Goal: Task Accomplishment & Management: Complete application form

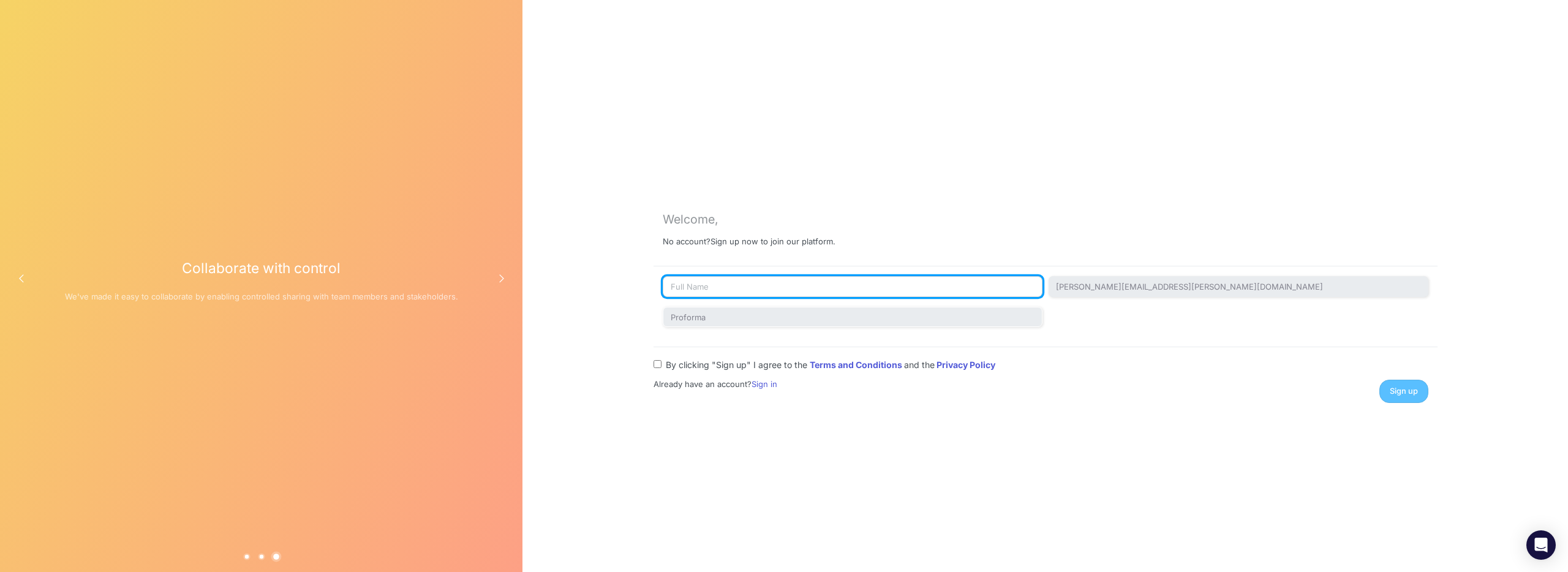
click at [712, 280] on input "text" at bounding box center [852, 286] width 380 height 21
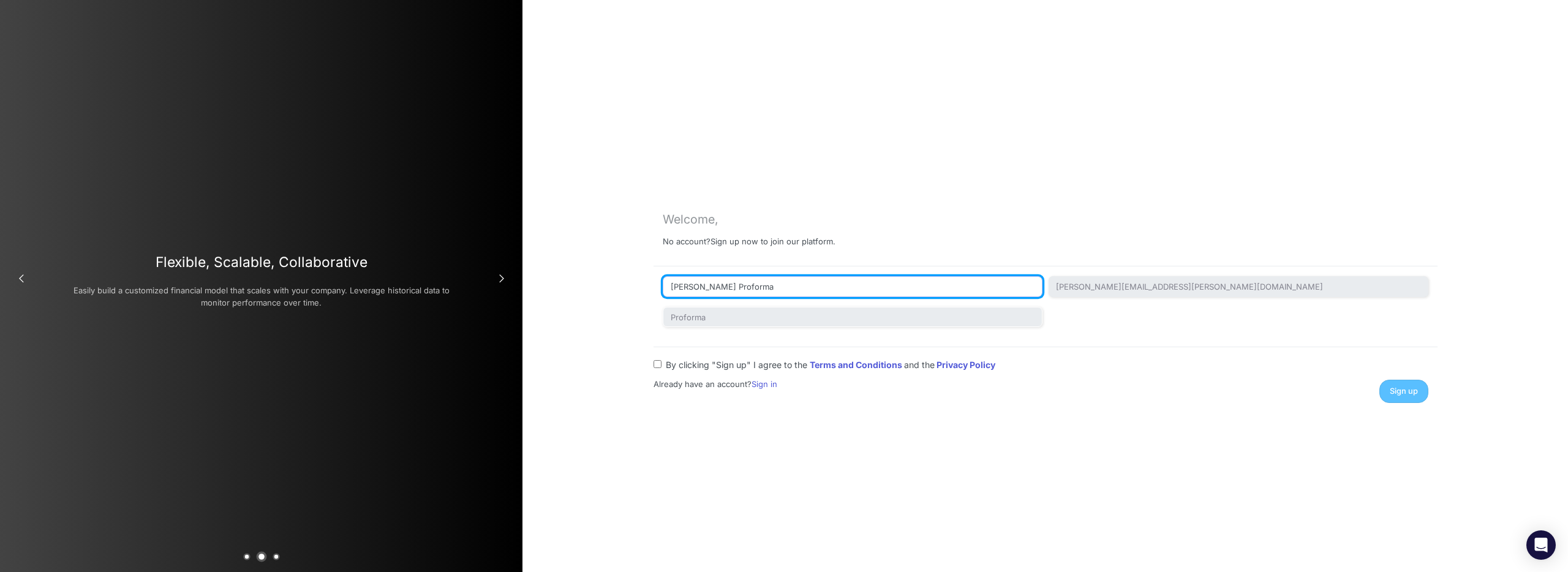
type input "[PERSON_NAME] Proforma"
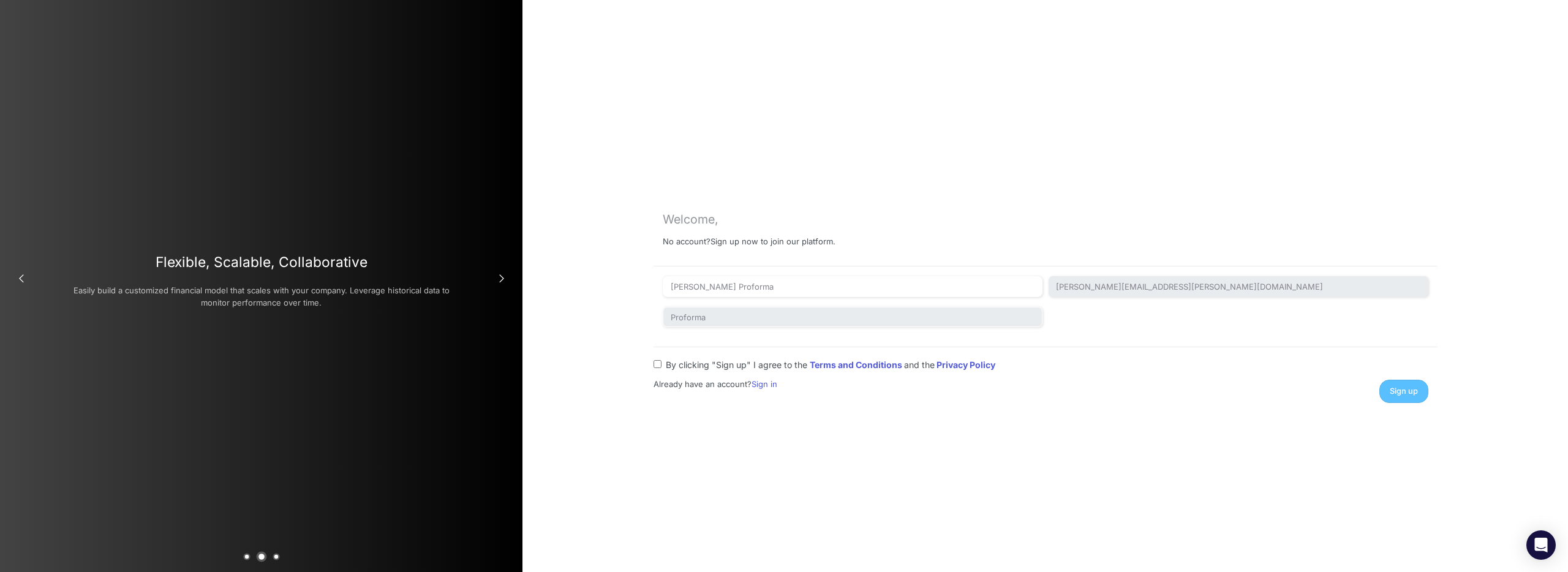
click at [654, 362] on input "By clicking "Sign up" I agree to the Terms and Conditions and the Privacy Policy" at bounding box center [658, 364] width 8 height 8
checkbox input "true"
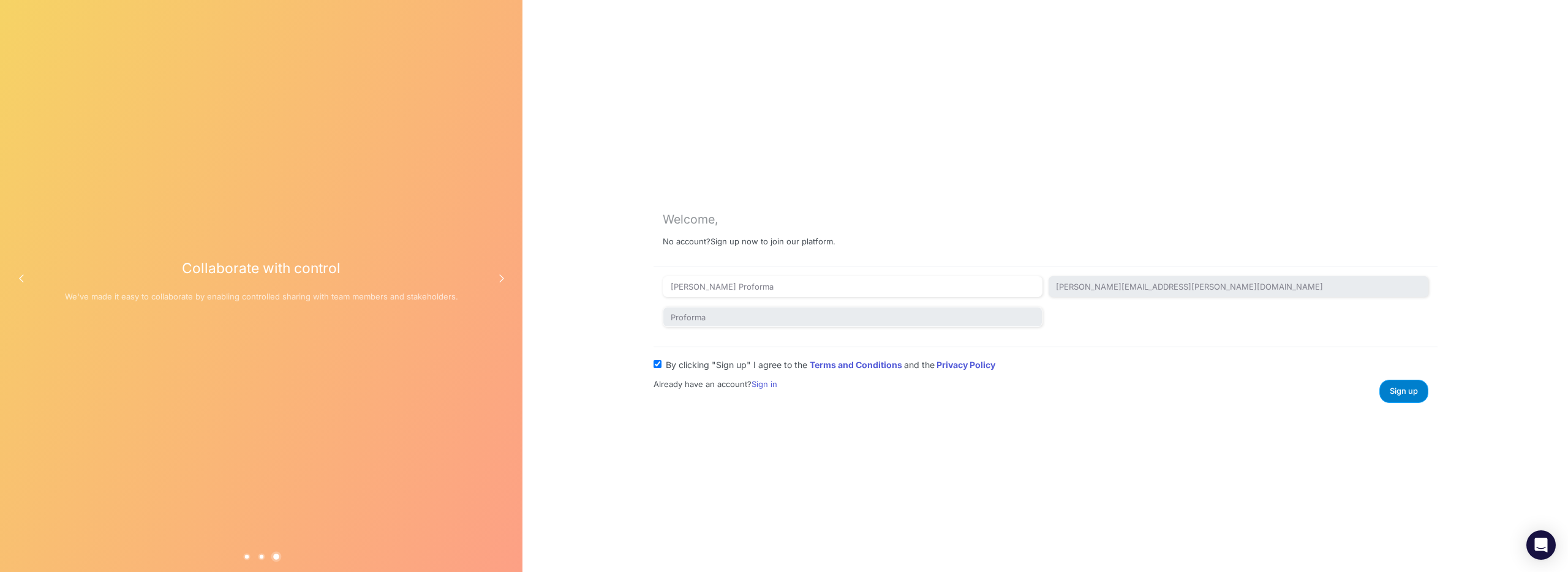
click at [1400, 394] on span "Sign up" at bounding box center [1404, 391] width 28 height 9
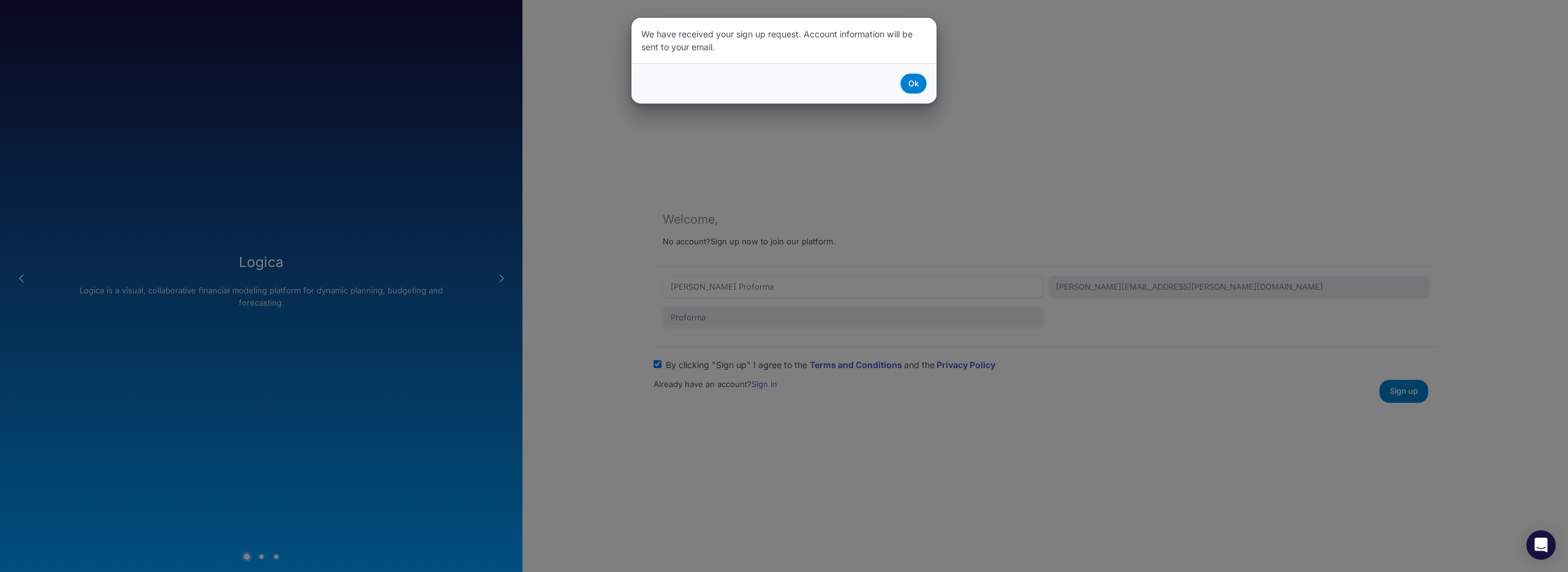
click at [918, 82] on button "Ok" at bounding box center [914, 84] width 27 height 20
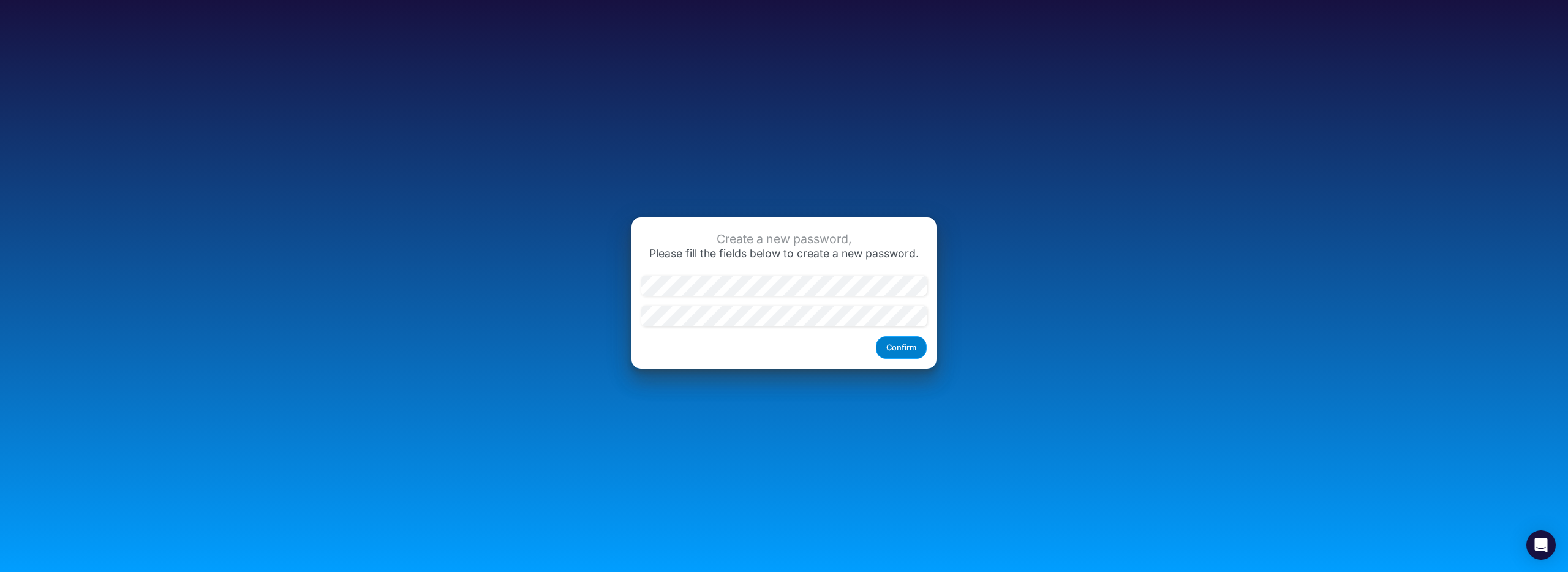
click at [910, 343] on button "Confirm" at bounding box center [901, 348] width 51 height 23
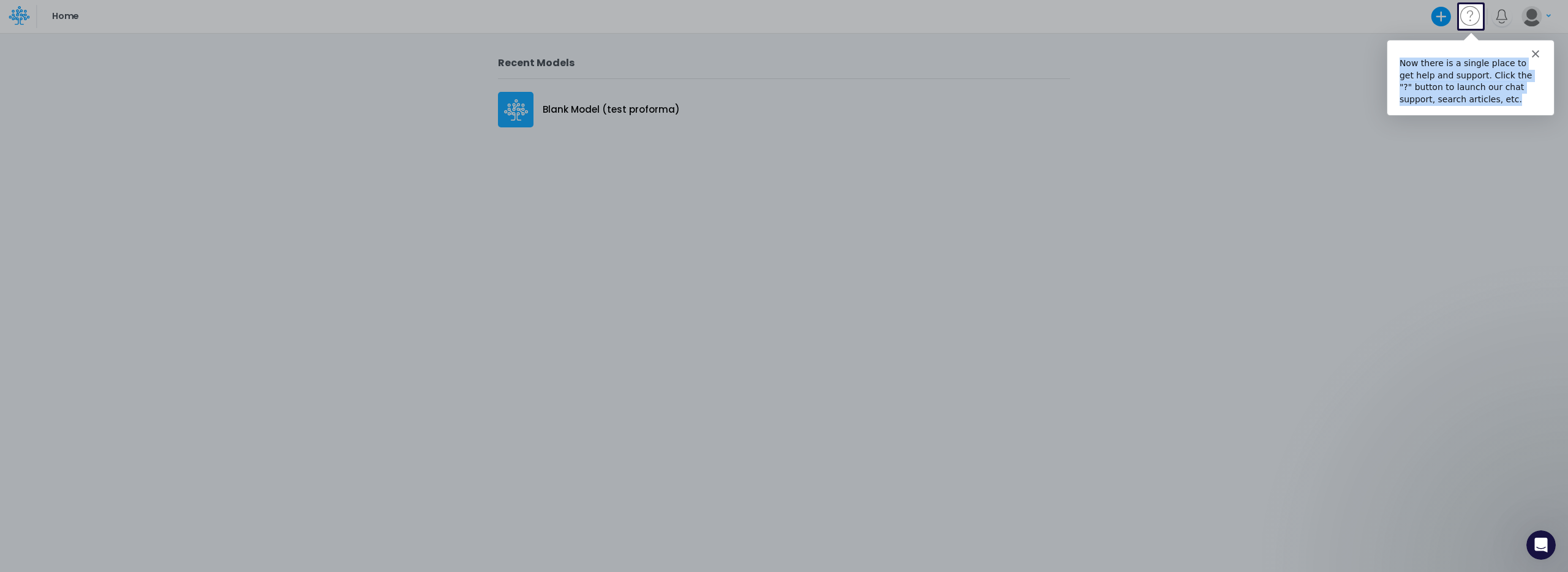
drag, startPoint x: 1398, startPoint y: 63, endPoint x: 1488, endPoint y: 96, distance: 95.9
click at [1488, 96] on div "Now there is a single place to get help and support. Click the "?" button to la…" at bounding box center [1470, 80] width 142 height 48
click at [1408, 66] on div "Now there is a single place to get help and support. Click the "?" button to la…" at bounding box center [1470, 80] width 142 height 48
drag, startPoint x: 1399, startPoint y: 65, endPoint x: 1491, endPoint y: 99, distance: 98.1
click at [1491, 99] on div "Now there is a single place to get help and support. Click the "?" button to la…" at bounding box center [1470, 80] width 142 height 48
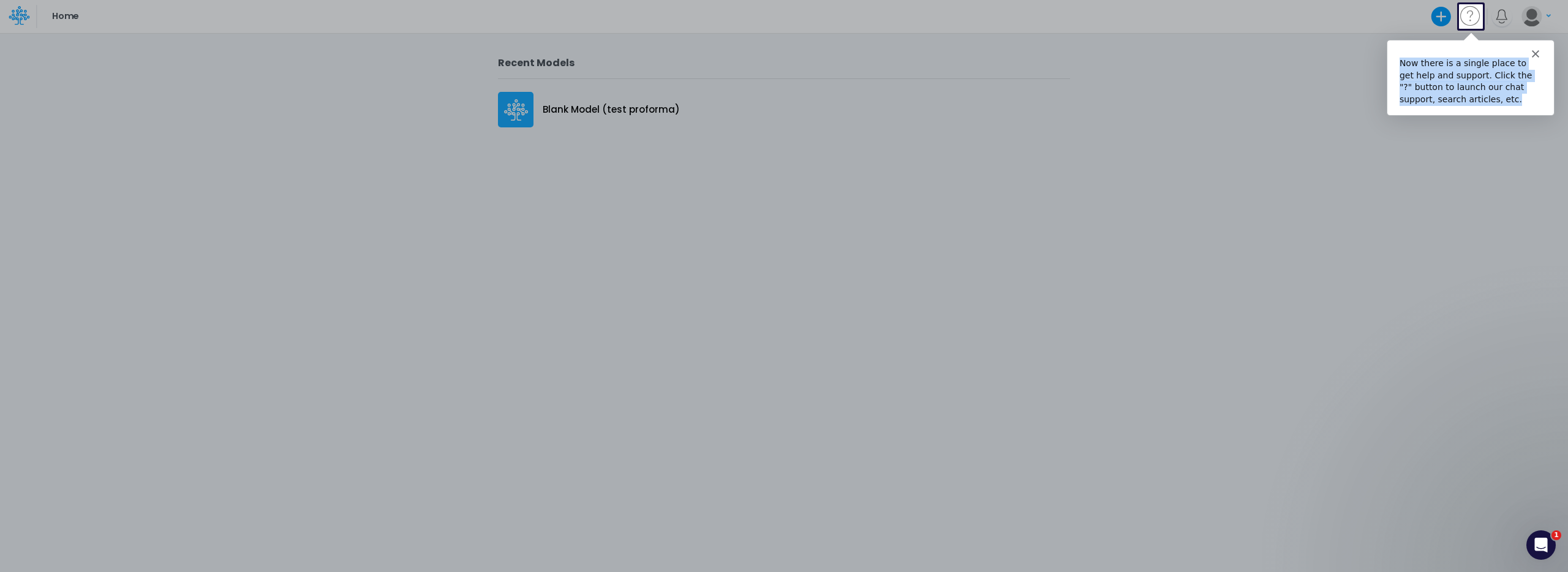
click at [1491, 99] on div "Now there is a single place to get help and support. Click the "?" button to la…" at bounding box center [1470, 80] width 142 height 48
drag, startPoint x: 1478, startPoint y: 100, endPoint x: 1399, endPoint y: 66, distance: 86.0
click at [1399, 66] on div "Now there is a single place to get help and support. Click the "?" button to la…" at bounding box center [1470, 80] width 142 height 48
click at [1398, 67] on div "Now there is a single place to get help and support. Click the "?" button to la…" at bounding box center [1470, 80] width 142 height 48
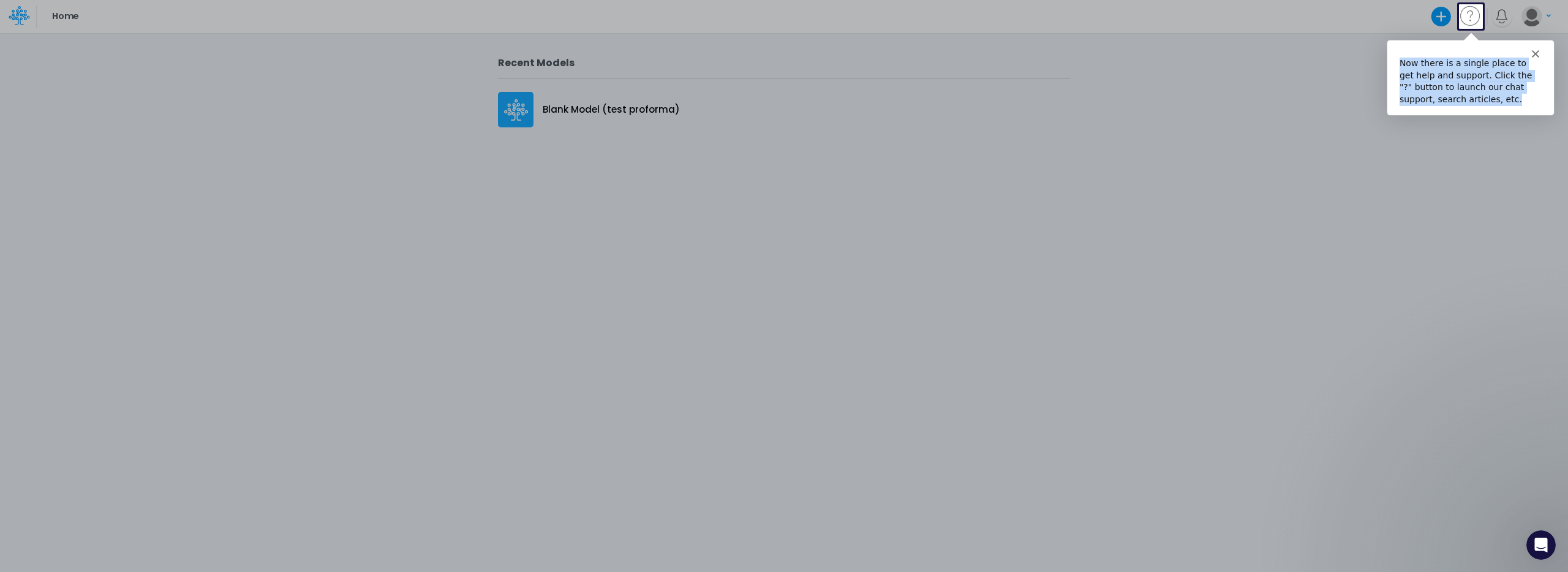
drag, startPoint x: 1398, startPoint y: 63, endPoint x: 1494, endPoint y: 98, distance: 102.2
click at [1494, 98] on div "Now there is a single place to get help and support. Click the "?" button to la…" at bounding box center [1470, 80] width 142 height 48
click at [1399, 65] on div "Now there is a single place to get help and support. Click the "?" button to la…" at bounding box center [1470, 80] width 142 height 48
drag, startPoint x: 1397, startPoint y: 63, endPoint x: 1480, endPoint y: 95, distance: 89.0
click at [1480, 95] on div "Now there is a single place to get help and support. Click the "?" button to la…" at bounding box center [1470, 85] width 166 height 58
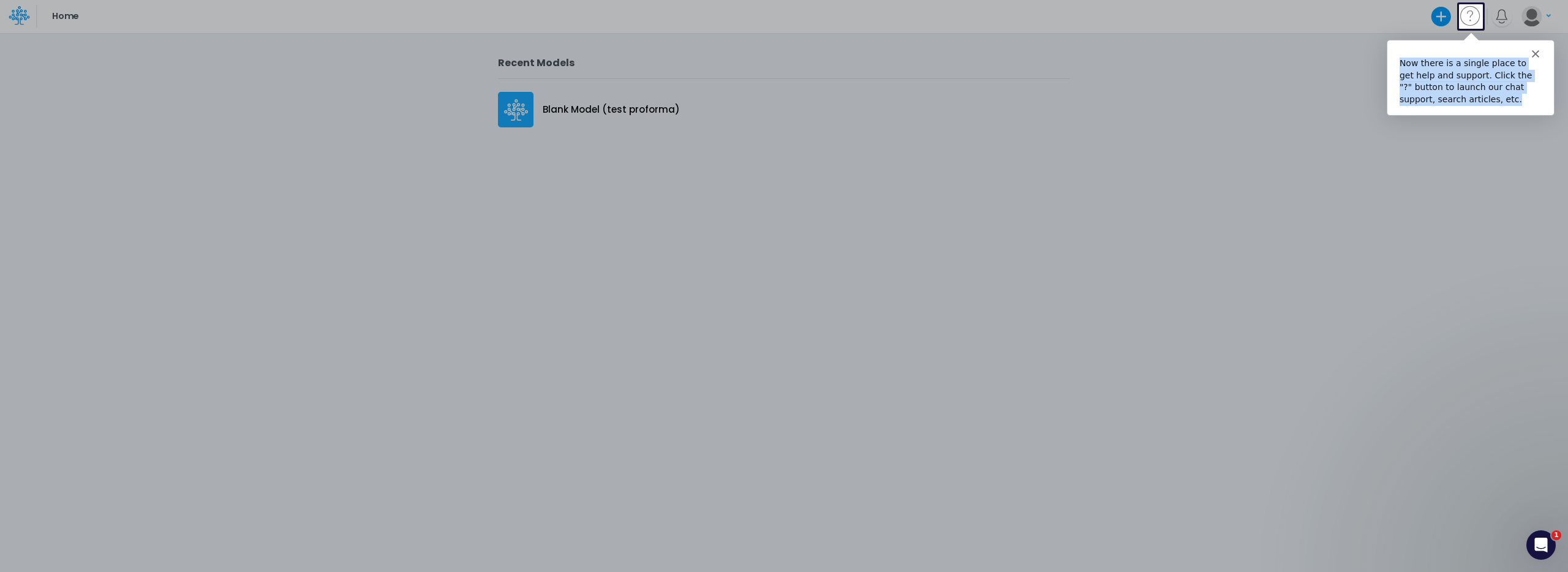
click at [1480, 95] on div "Now there is a single place to get help and support. Click the "?" button to la…" at bounding box center [1470, 80] width 142 height 48
drag, startPoint x: 1484, startPoint y: 98, endPoint x: 1441, endPoint y: 80, distance: 46.6
click at [1441, 80] on div "Now there is a single place to get help and support. Click the "?" button to la…" at bounding box center [1470, 80] width 142 height 48
drag, startPoint x: 1414, startPoint y: 61, endPoint x: 1407, endPoint y: 58, distance: 7.6
click at [1408, 57] on div "Now there is a single place to get help and support. Click the "?" button to la…" at bounding box center [1470, 80] width 142 height 48
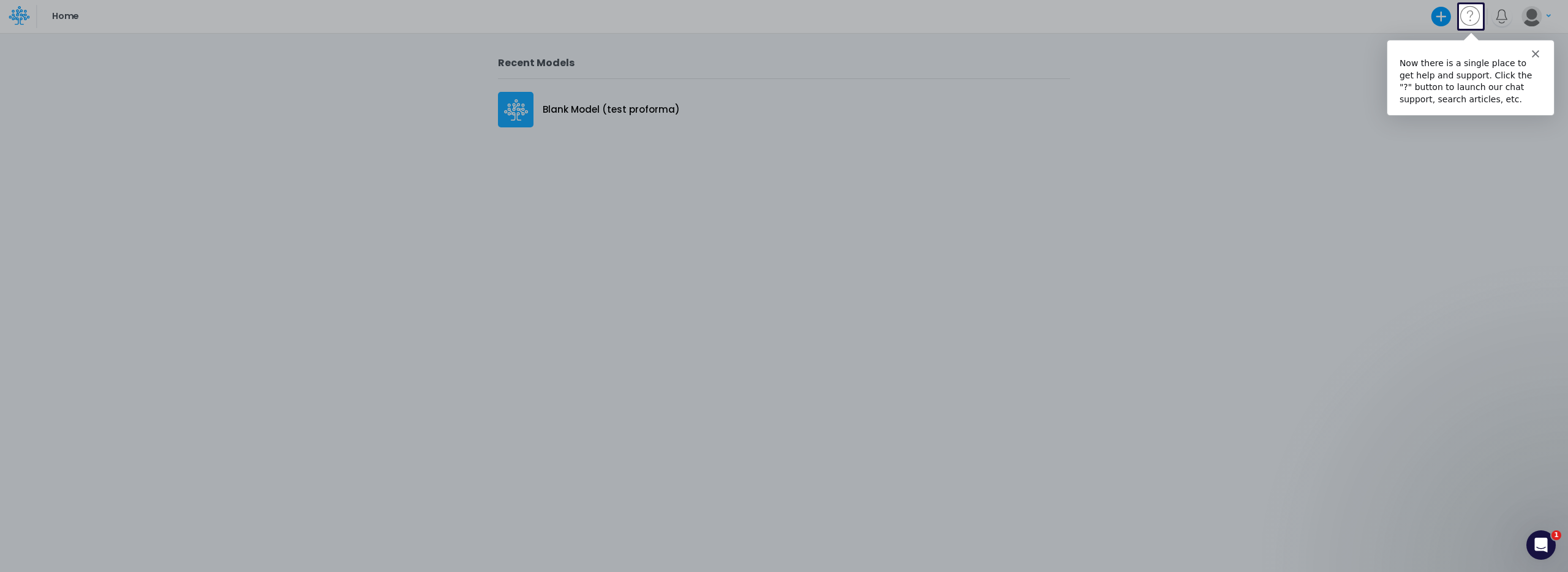
click at [1406, 59] on div "Now there is a single place to get help and support. Click the "?" button to la…" at bounding box center [1470, 80] width 142 height 48
drag, startPoint x: 1398, startPoint y: 61, endPoint x: 1484, endPoint y: 105, distance: 96.6
click at [1484, 105] on div "Now there is a single place to get help and support. Click the "?" button to la…" at bounding box center [1470, 85] width 166 height 58
click at [1489, 104] on div "Now there is a single place to get help and support. Click the "?" button to la…" at bounding box center [1470, 85] width 166 height 58
click at [1535, 53] on polygon "Close" at bounding box center [1534, 53] width 7 height 7
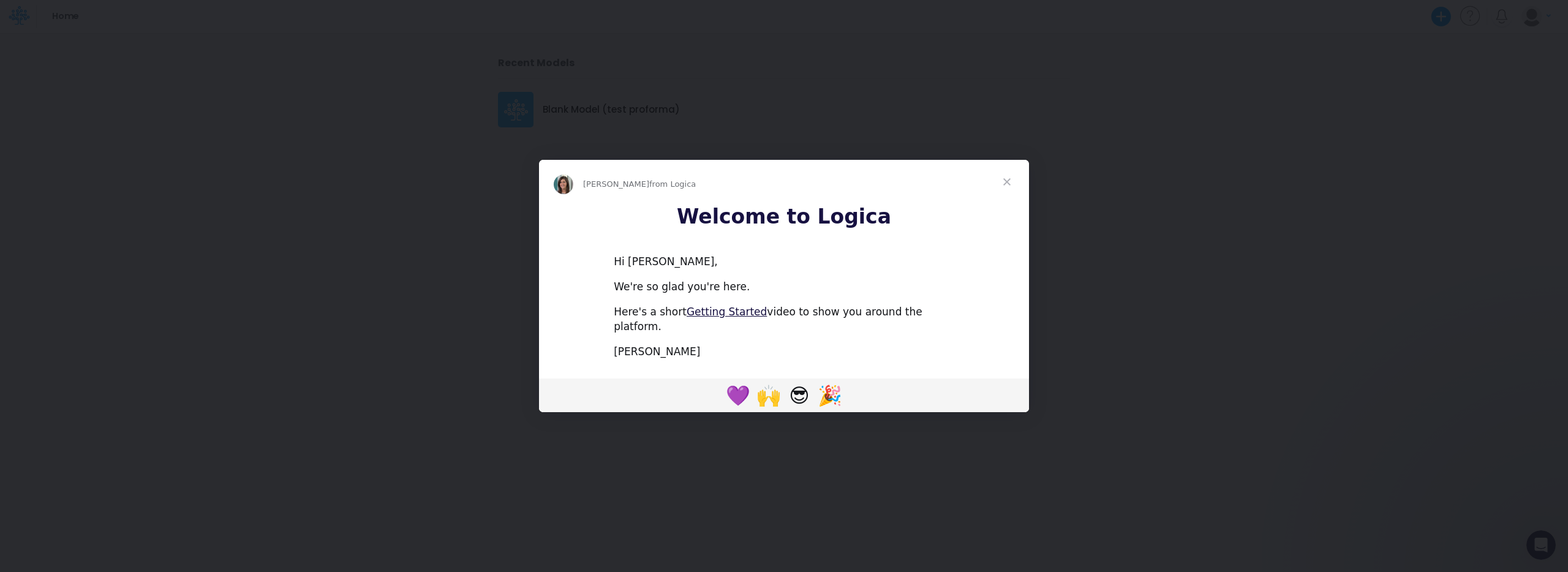
click at [1007, 186] on span "Close" at bounding box center [1007, 182] width 44 height 44
